Goal: Task Accomplishment & Management: Manage account settings

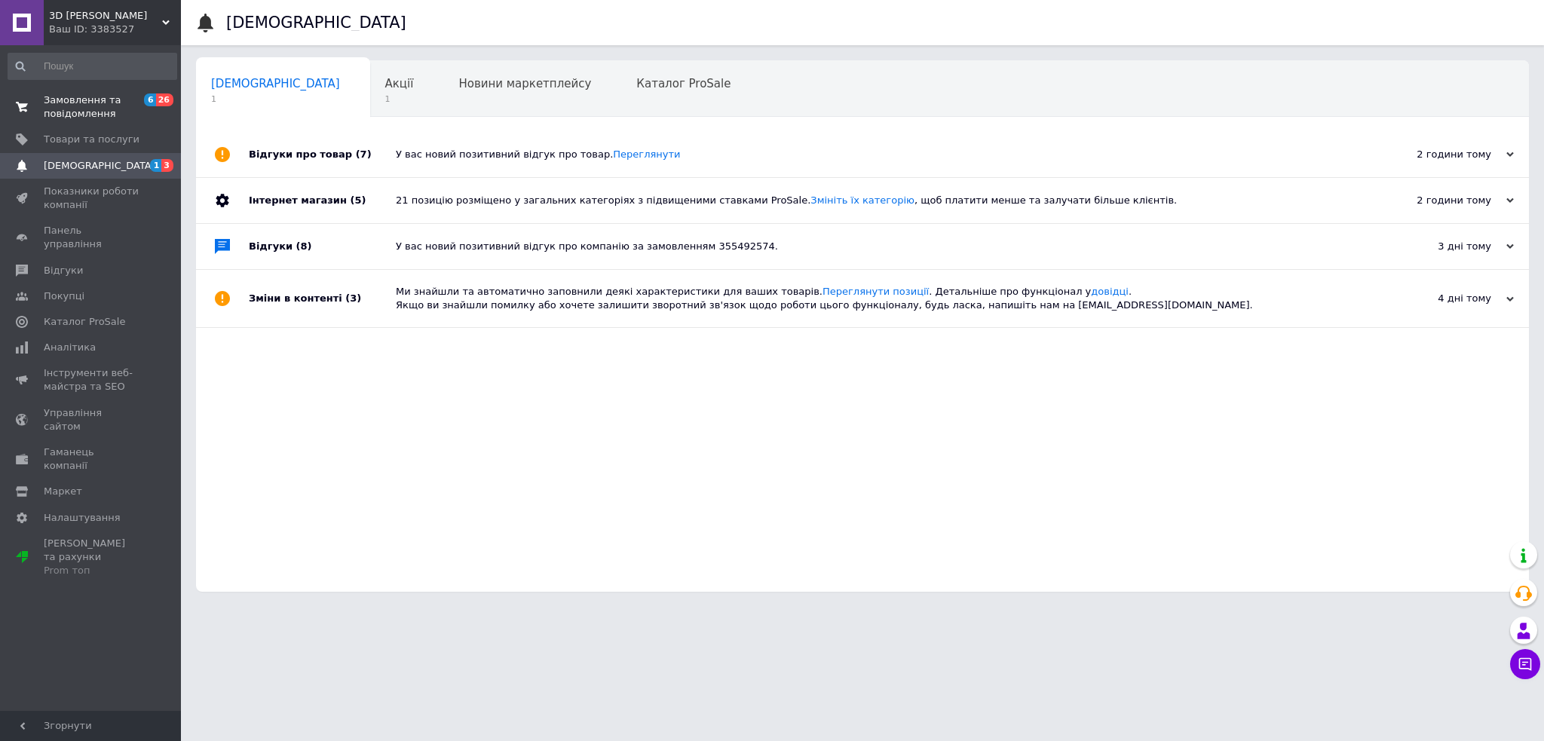
click at [81, 102] on span "Замовлення та повідомлення" at bounding box center [92, 106] width 96 height 27
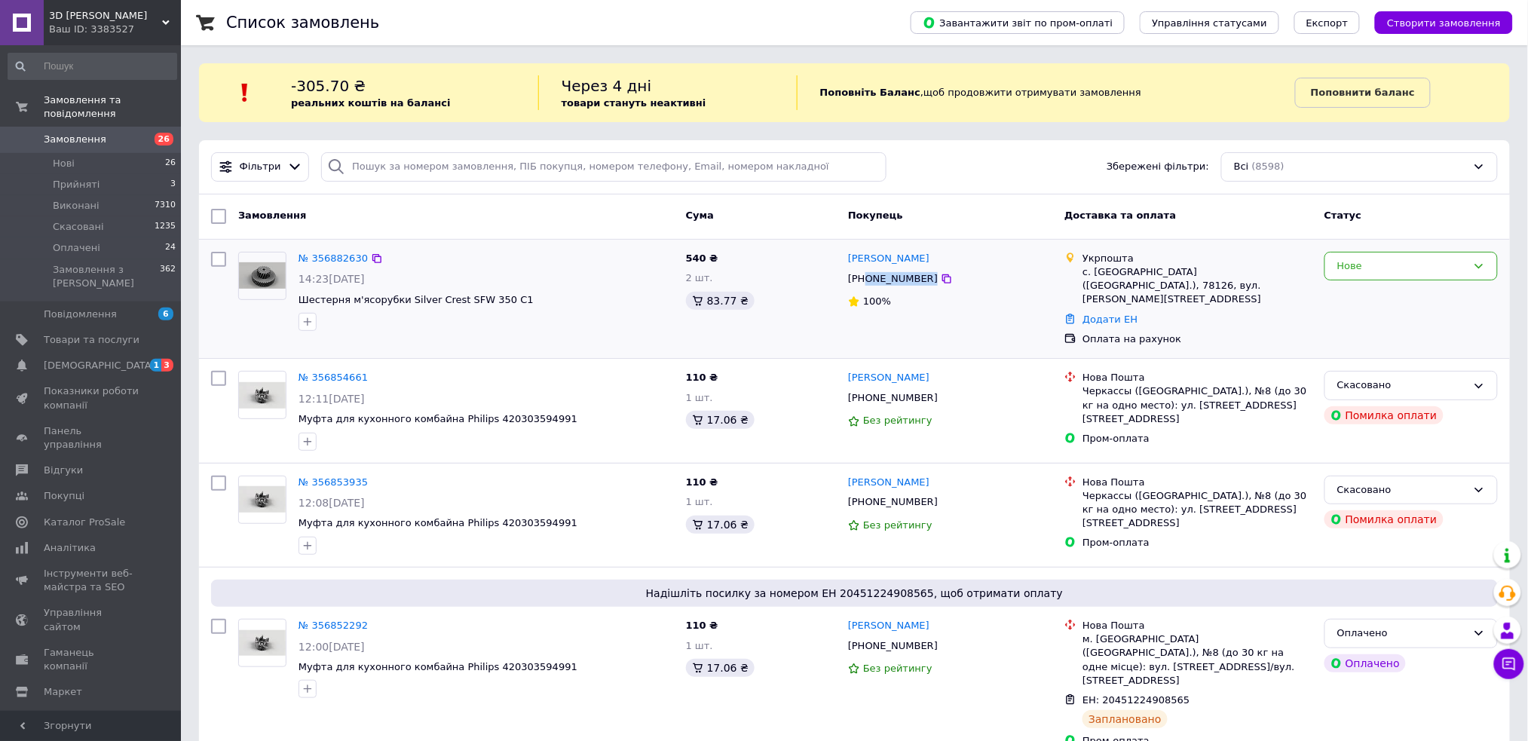
drag, startPoint x: 921, startPoint y: 280, endPoint x: 865, endPoint y: 285, distance: 56.0
click at [865, 285] on div "[PHONE_NUMBER]" at bounding box center [950, 279] width 207 height 17
copy div "0967226815"
click at [311, 255] on link "№ 356882630" at bounding box center [333, 258] width 69 height 11
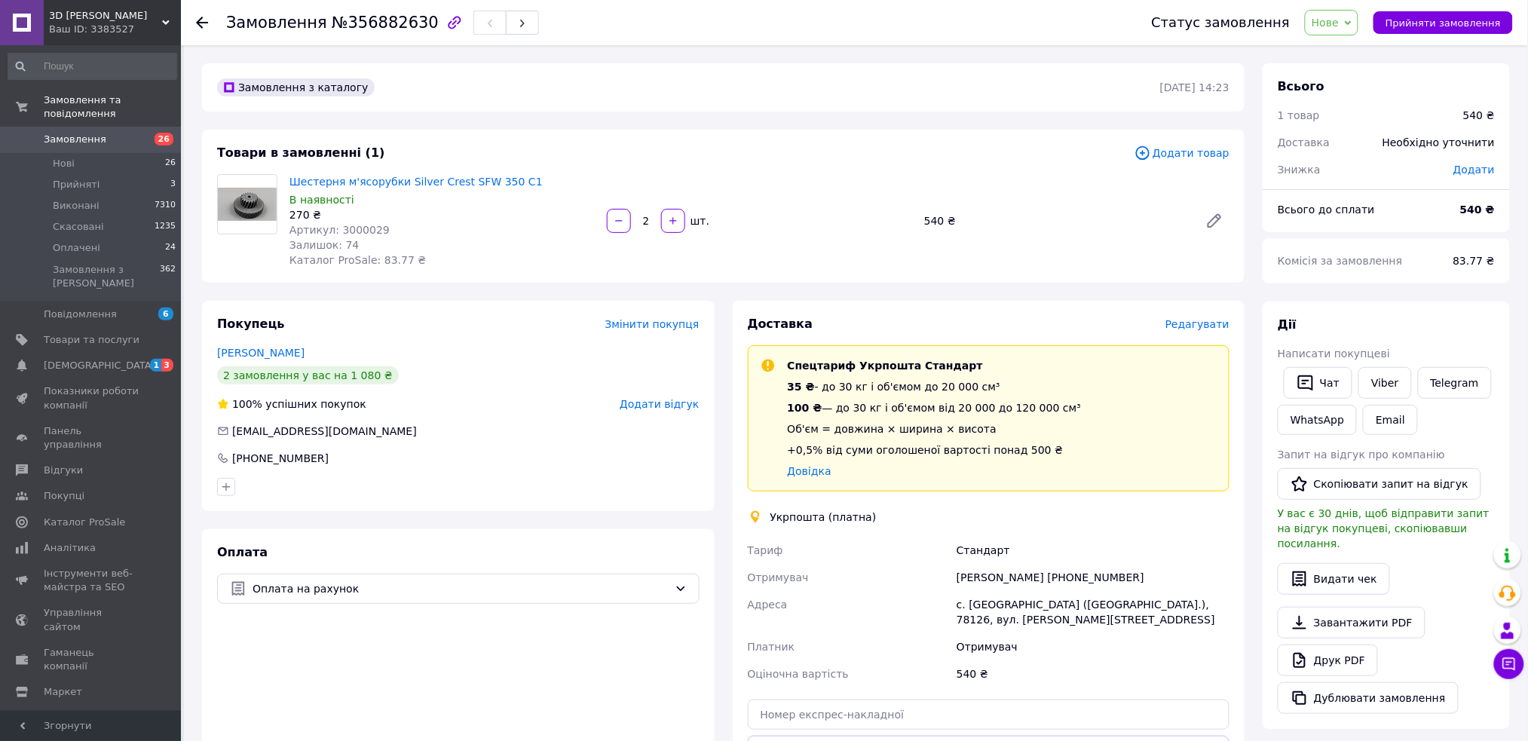
click at [1221, 324] on span "Редагувати" at bounding box center [1198, 324] width 64 height 12
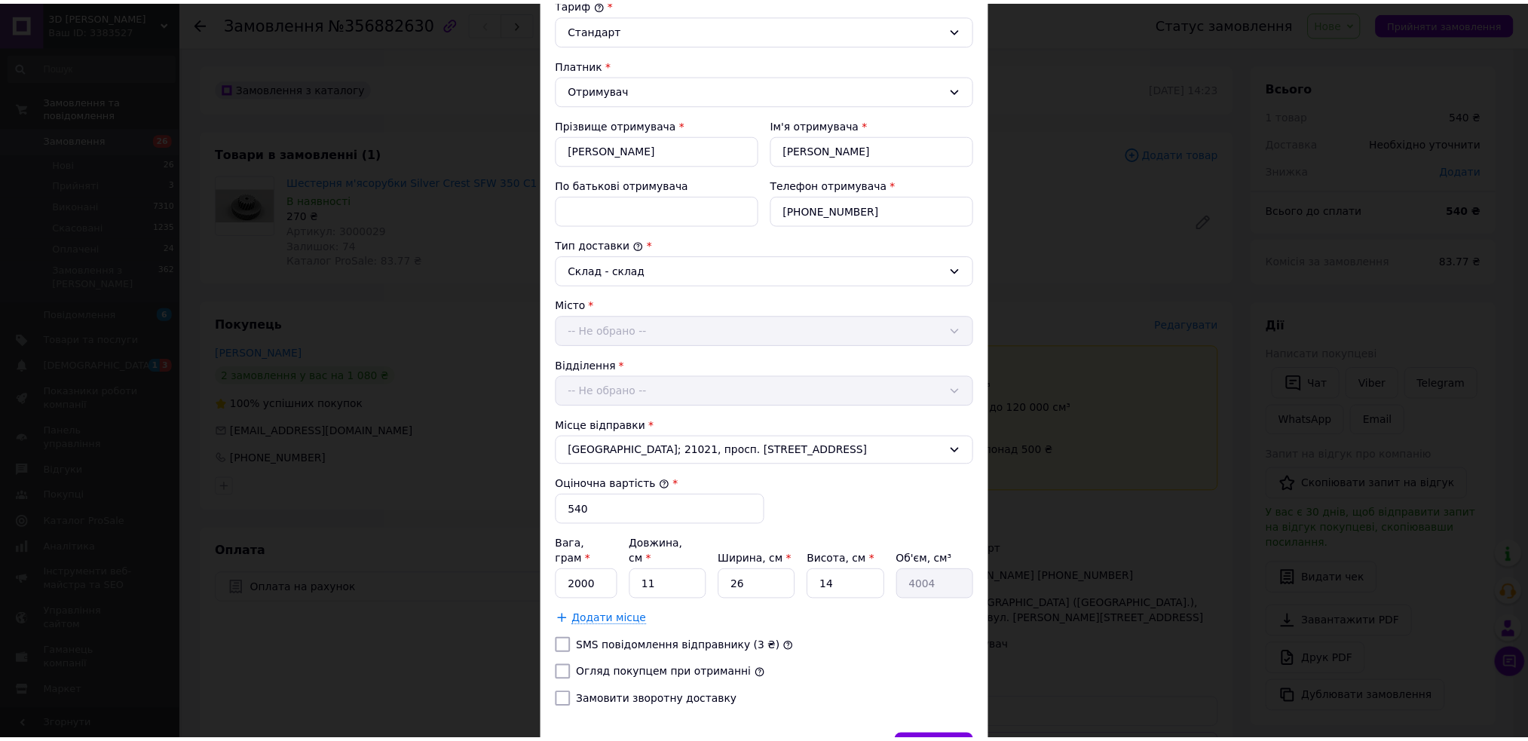
scroll to position [257, 0]
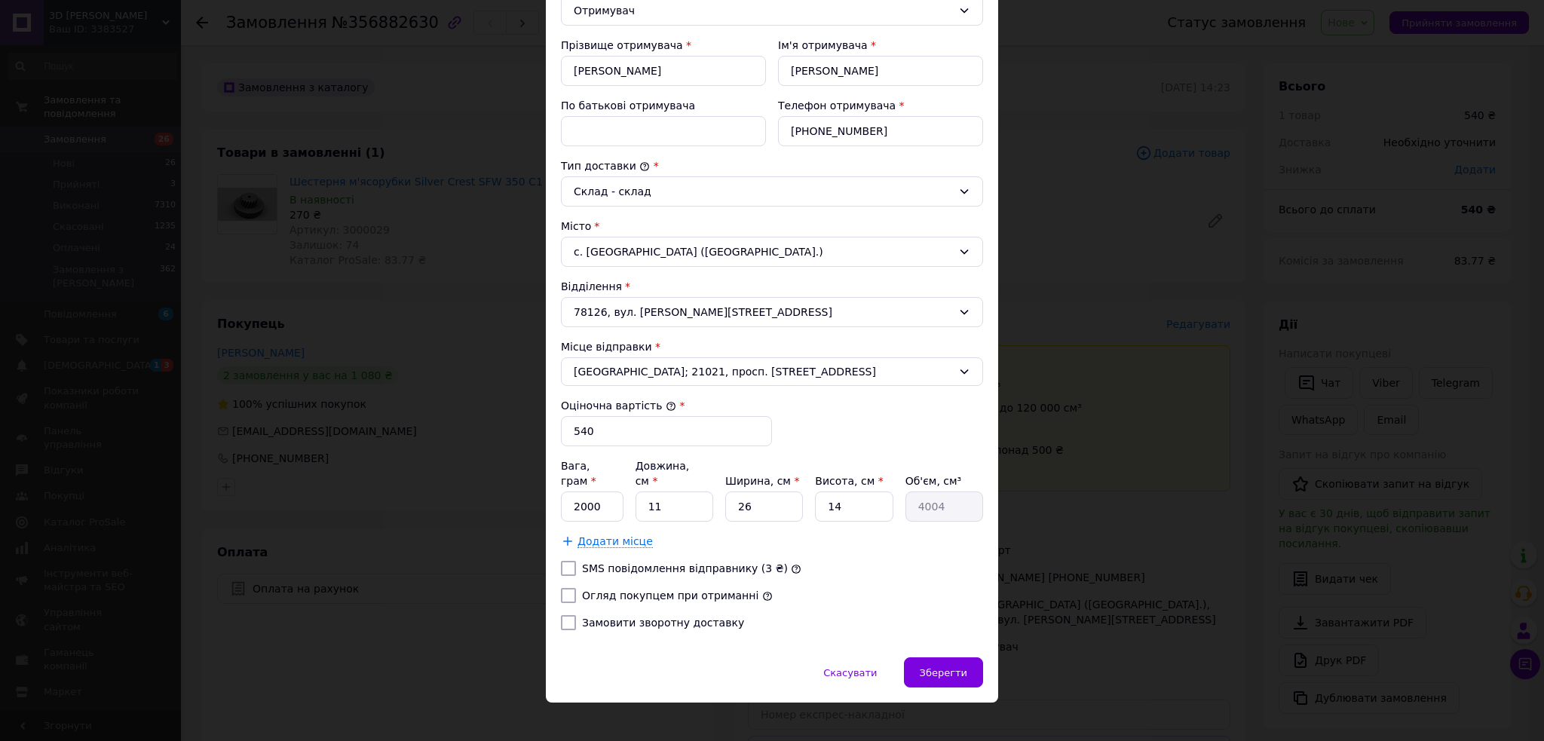
click at [597, 590] on label "Огляд покупцем при отриманні" at bounding box center [670, 596] width 176 height 12
click at [576, 588] on input "Огляд покупцем при отриманні" at bounding box center [568, 595] width 15 height 15
checkbox input "true"
click at [616, 498] on input "2000" at bounding box center [592, 507] width 63 height 30
type input "200"
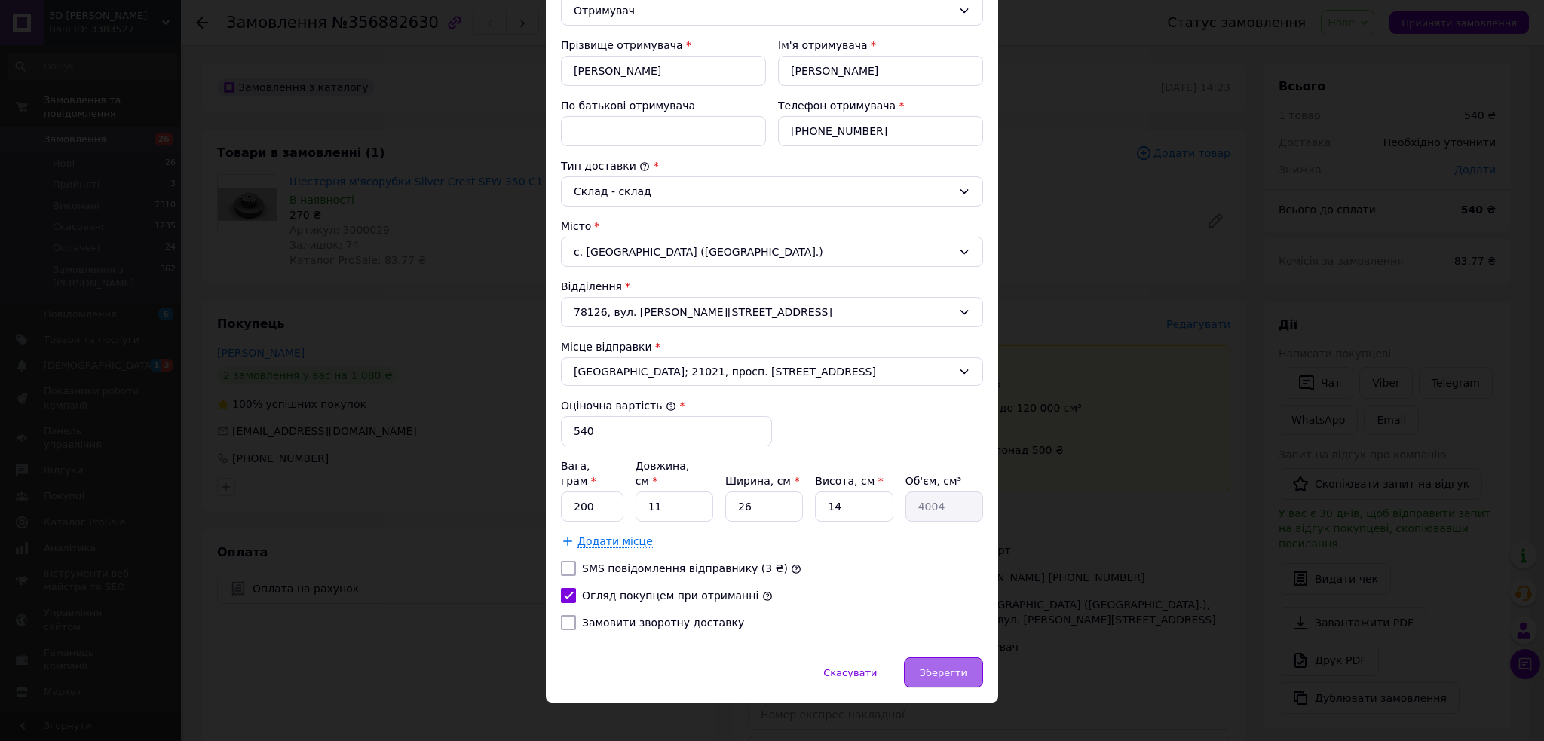
click at [936, 657] on div "Зберегти" at bounding box center [943, 672] width 79 height 30
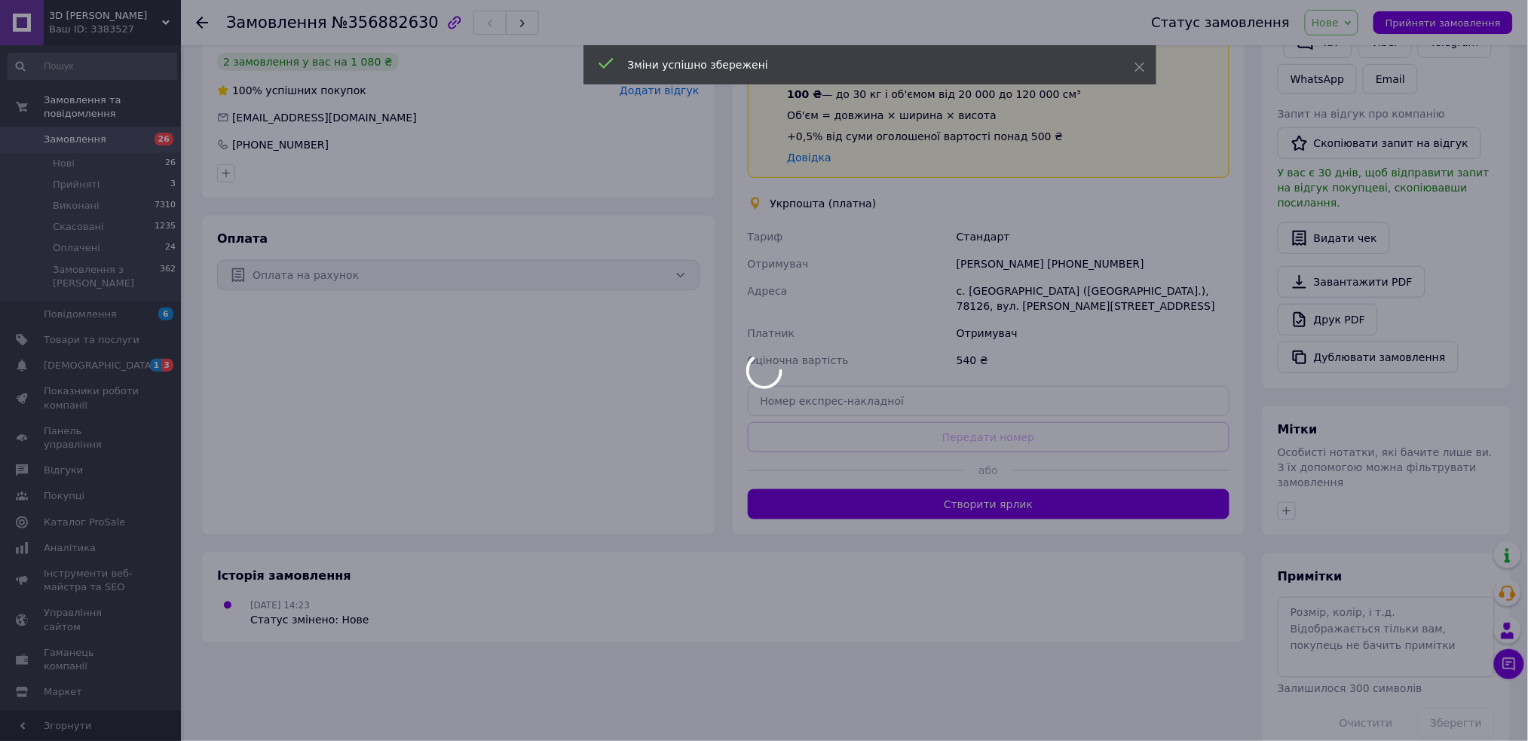
scroll to position [213, 0]
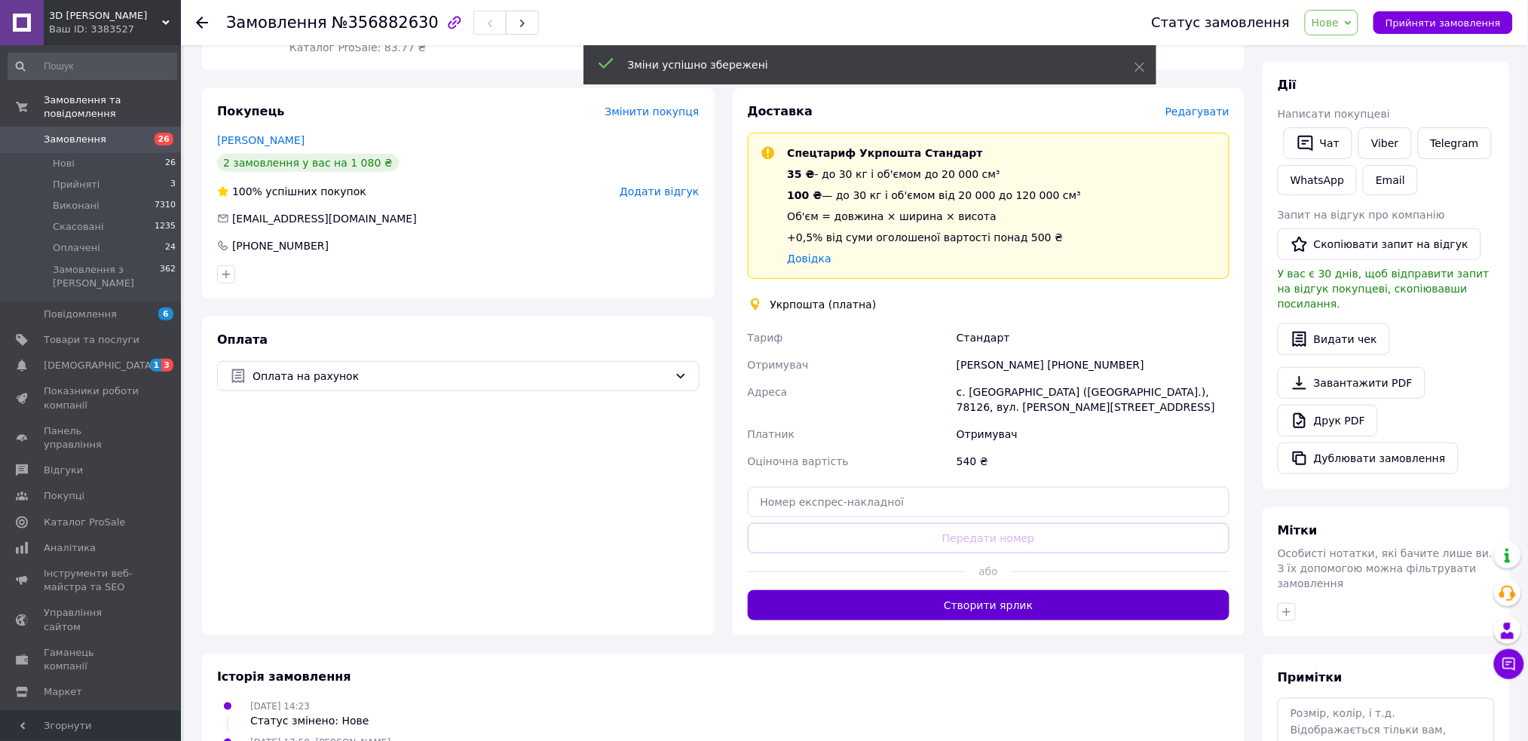
click at [978, 604] on button "Створити ярлик" at bounding box center [989, 605] width 483 height 30
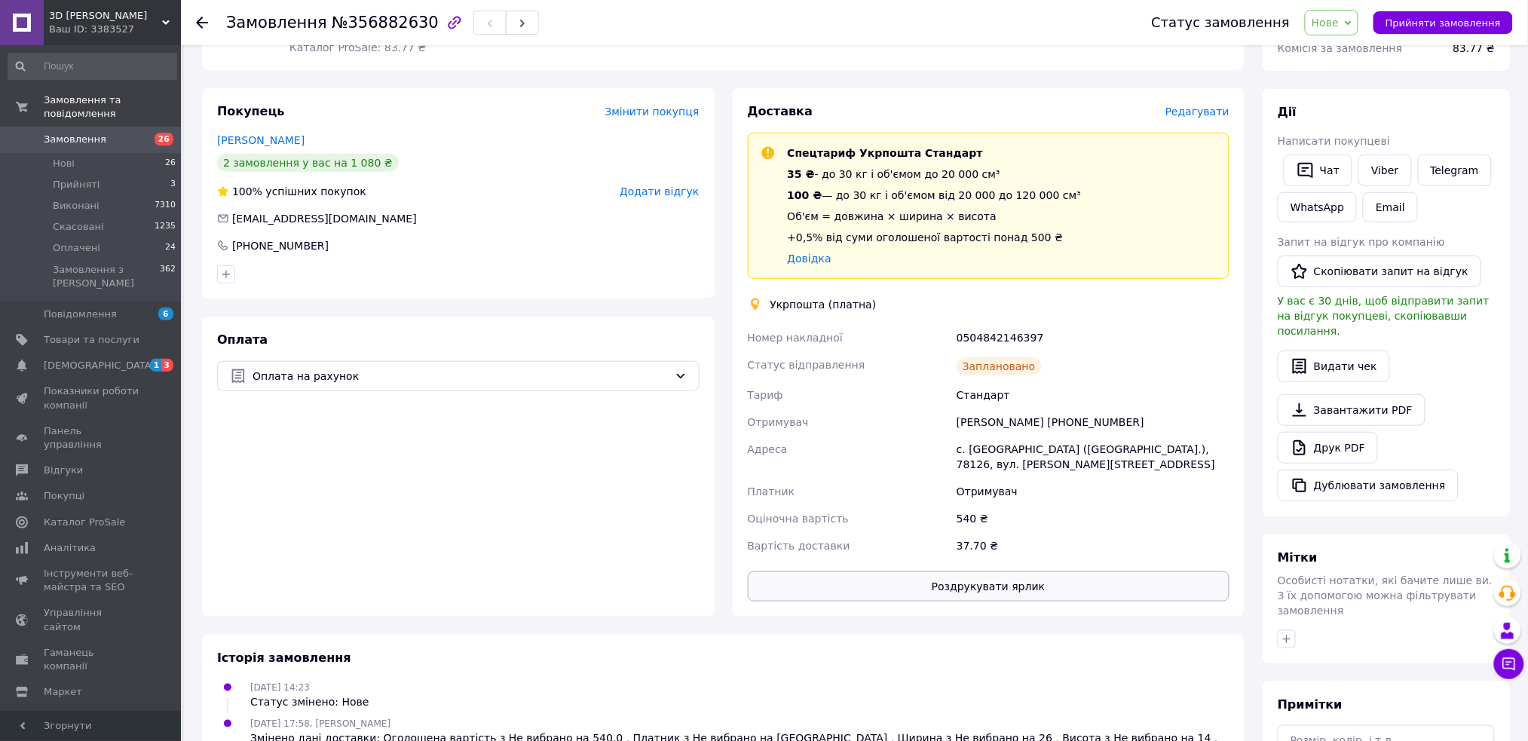
click at [1035, 578] on button "Роздрукувати ярлик" at bounding box center [989, 586] width 483 height 30
